Goal: Transaction & Acquisition: Purchase product/service

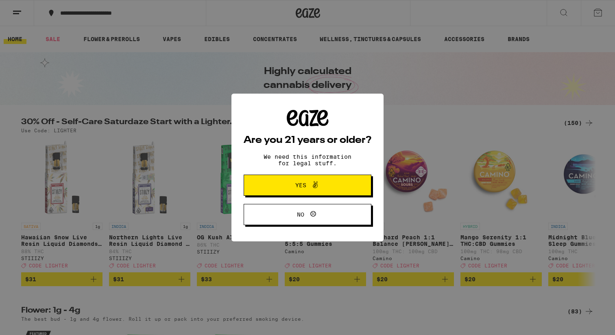
click at [303, 216] on span "No" at bounding box center [300, 215] width 7 height 6
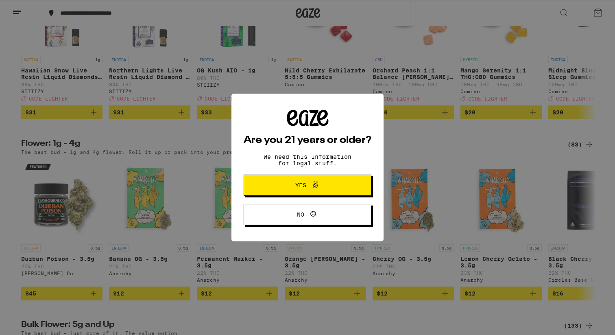
scroll to position [169, 0]
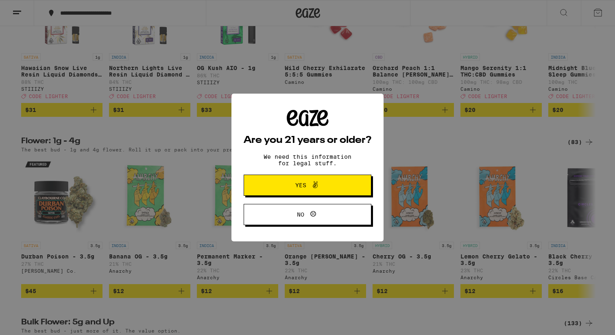
click at [295, 183] on span "Yes" at bounding box center [300, 185] width 11 height 6
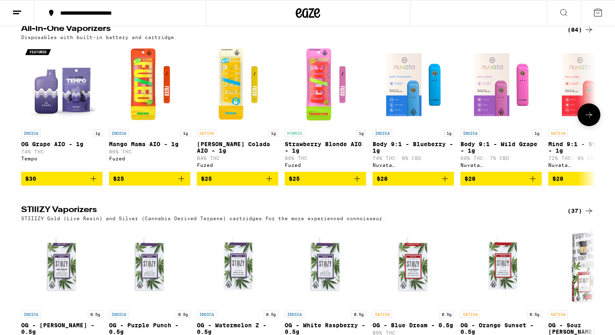
scroll to position [902, 0]
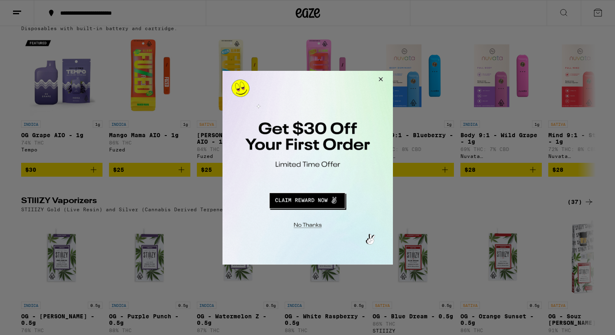
click at [381, 78] on button "Close Modal" at bounding box center [379, 80] width 22 height 20
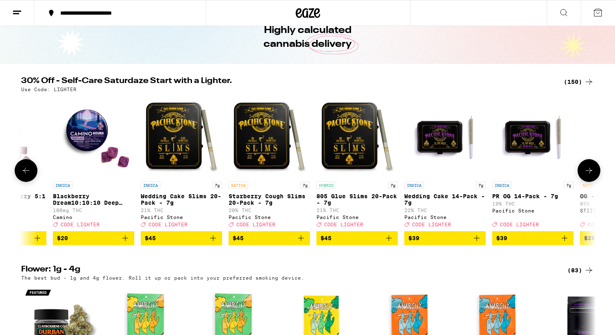
scroll to position [0, 0]
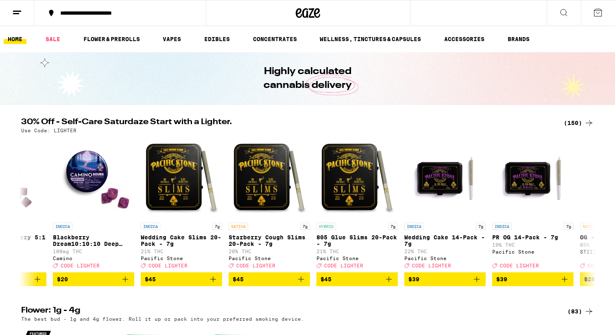
click at [559, 6] on button at bounding box center [564, 13] width 34 height 26
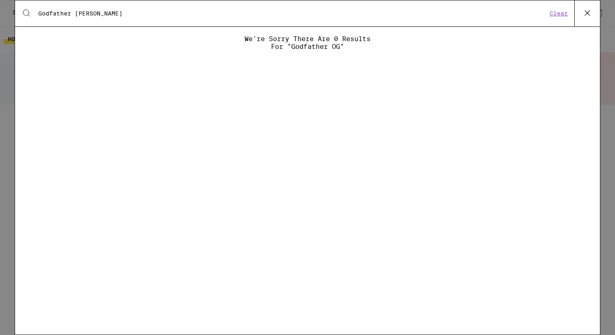
type input "Godfather [PERSON_NAME]"
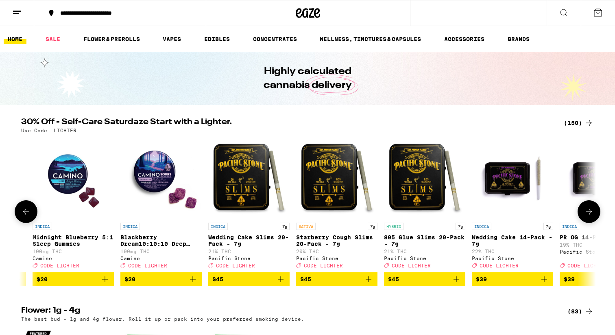
scroll to position [0, 517]
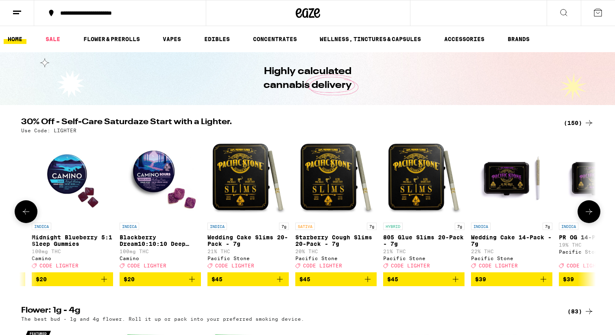
click at [231, 242] on p "Wedding Cake Slims 20-Pack - 7g" at bounding box center [247, 240] width 81 height 13
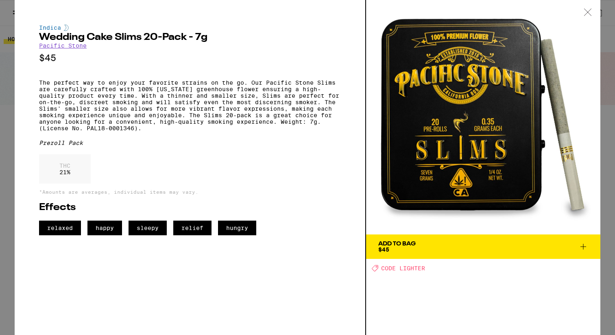
click at [64, 169] on p "THC" at bounding box center [64, 165] width 11 height 7
click at [443, 246] on span "Add To Bag $45" at bounding box center [483, 246] width 210 height 11
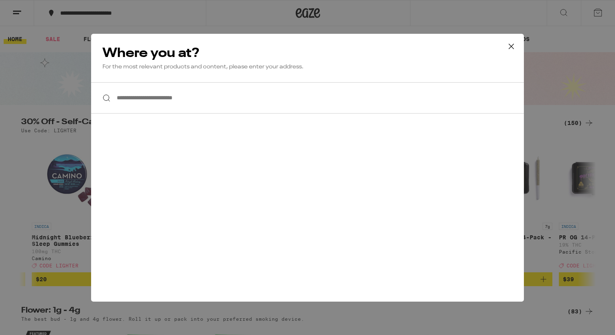
click at [238, 98] on input "**********" at bounding box center [307, 97] width 433 height 31
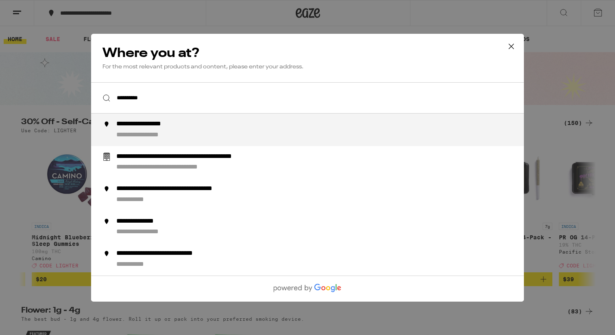
click at [203, 130] on div "**********" at bounding box center [323, 130] width 415 height 20
type input "**********"
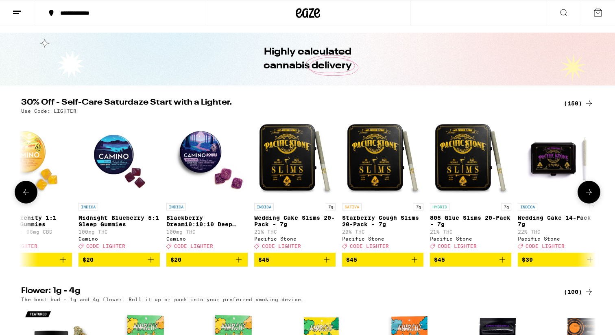
scroll to position [0, 471]
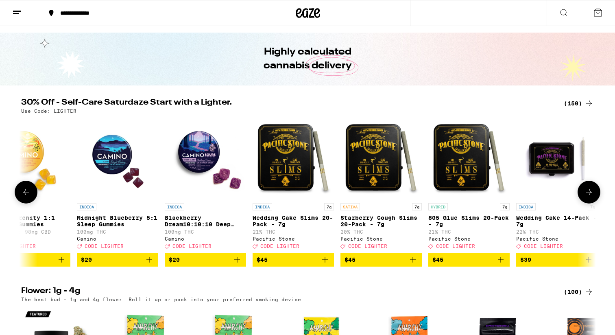
click at [271, 264] on span "$45" at bounding box center [293, 260] width 73 height 10
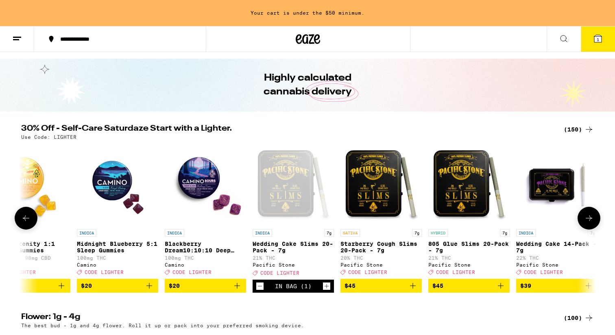
scroll to position [46, 0]
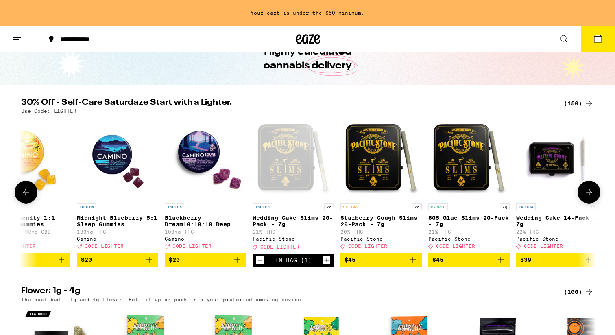
click at [319, 262] on div "In Bag (1)" at bounding box center [293, 259] width 81 height 13
click at [255, 264] on div "In Bag (1)" at bounding box center [293, 259] width 81 height 13
click at [261, 265] on icon "Decrement" at bounding box center [259, 260] width 7 height 10
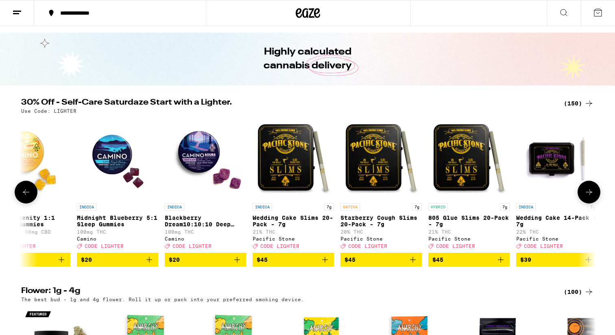
click at [367, 264] on span "$45" at bounding box center [381, 260] width 73 height 10
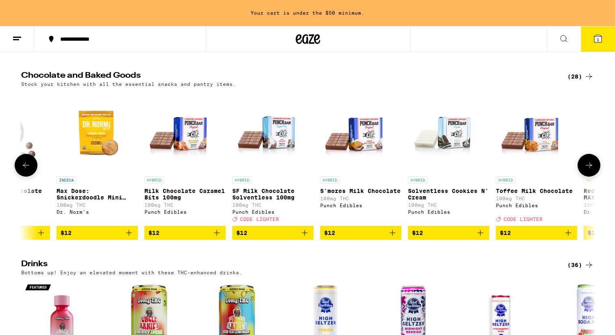
scroll to position [0, 0]
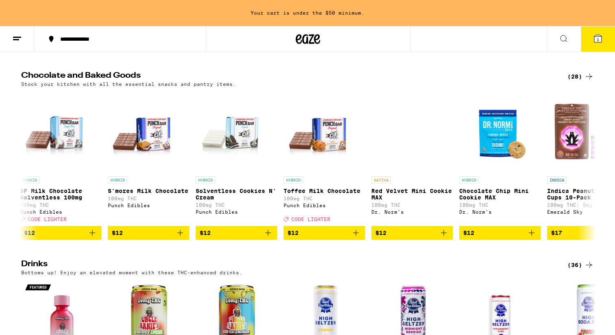
scroll to position [0, 287]
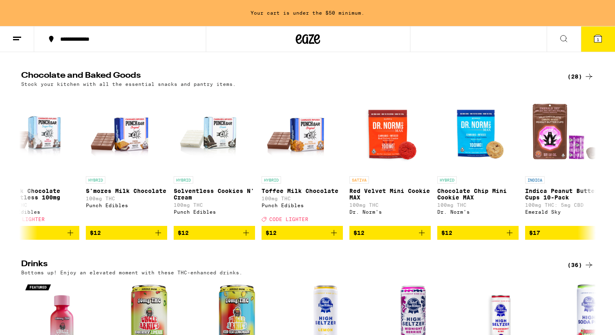
click at [160, 238] on icon "Add to bag" at bounding box center [158, 233] width 10 height 10
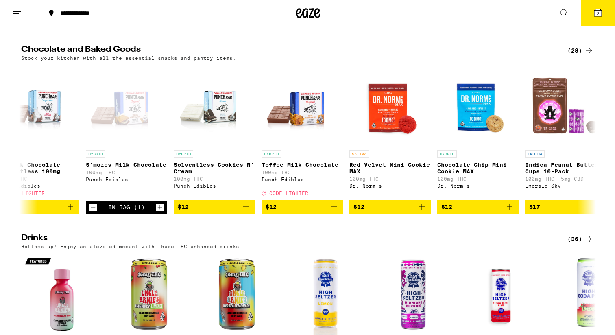
scroll to position [1886, 0]
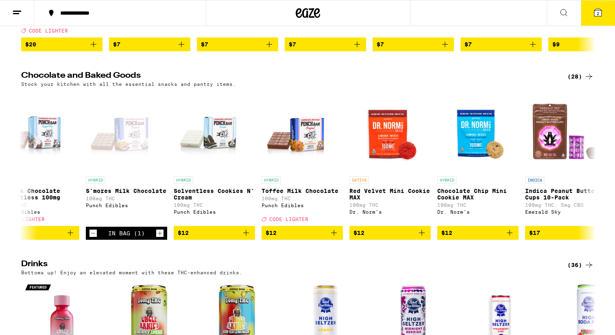
click at [599, 5] on button "2" at bounding box center [598, 12] width 34 height 25
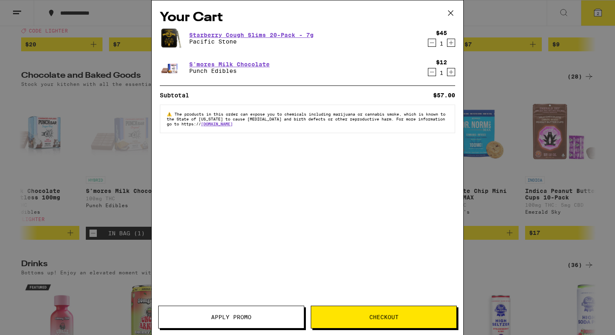
click at [376, 322] on button "Checkout" at bounding box center [384, 317] width 146 height 23
